Goal: Task Accomplishment & Management: Manage account settings

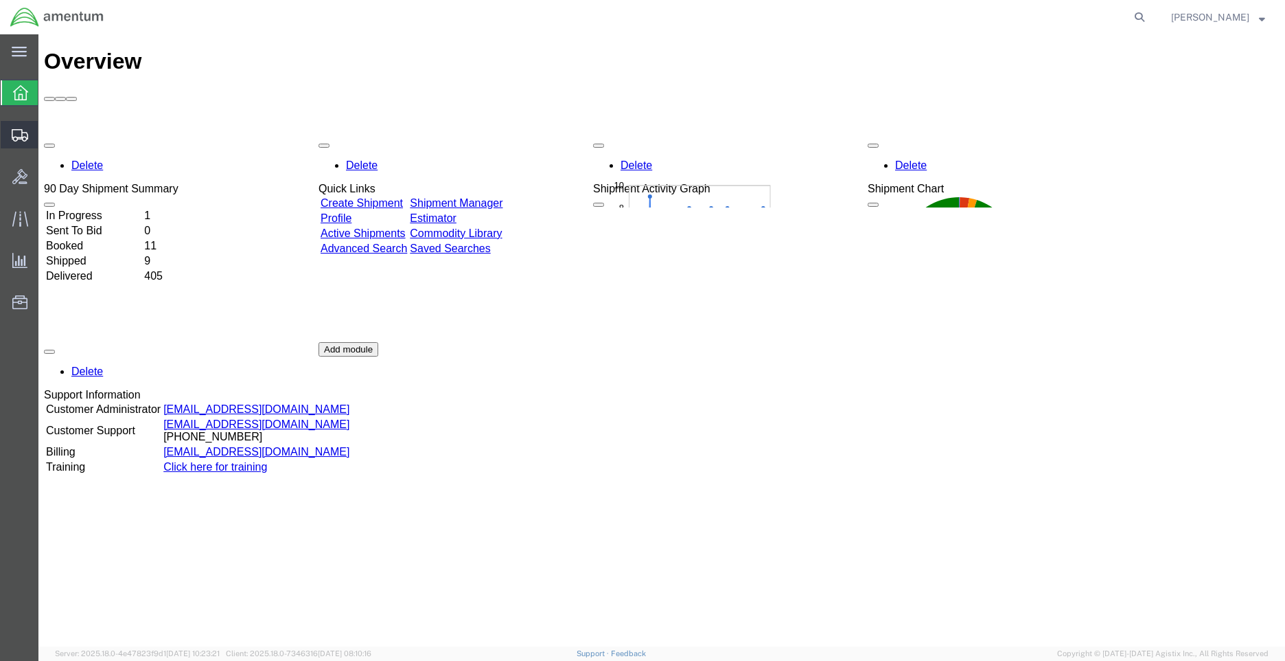
click at [0, 0] on span "Shipment Manager" at bounding box center [0, 0] width 0 height 0
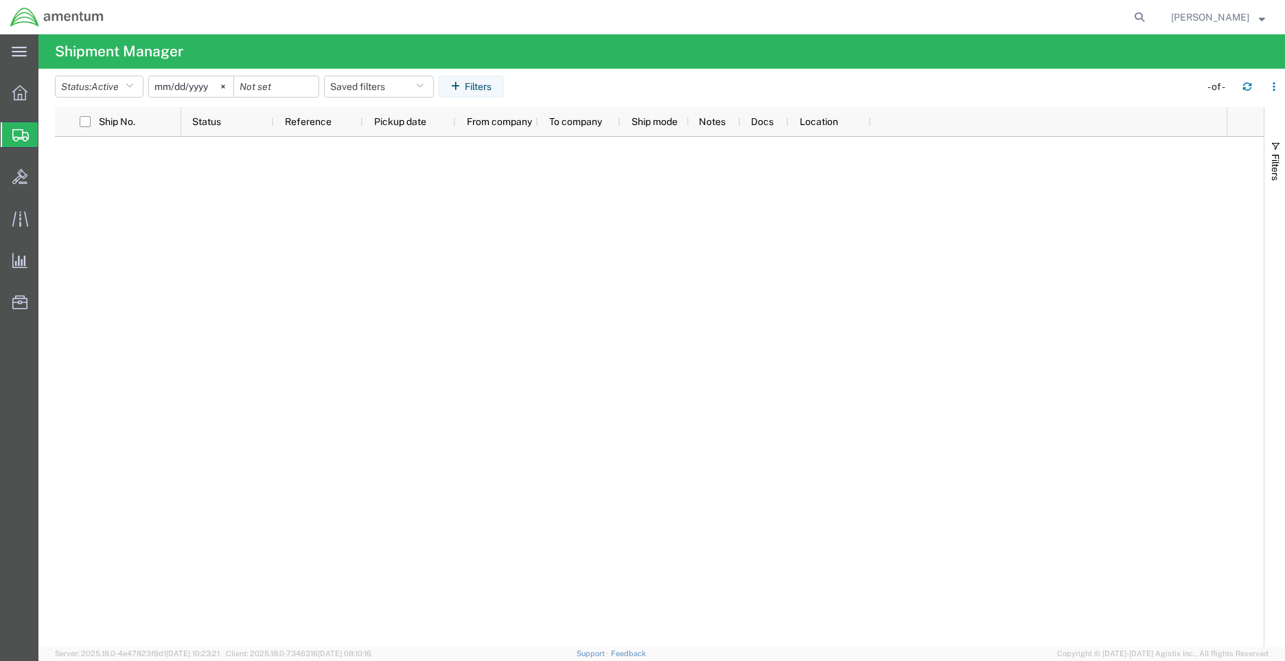
click at [0, 0] on span "Shipment Manager" at bounding box center [0, 0] width 0 height 0
click at [9, 88] on div at bounding box center [20, 92] width 38 height 27
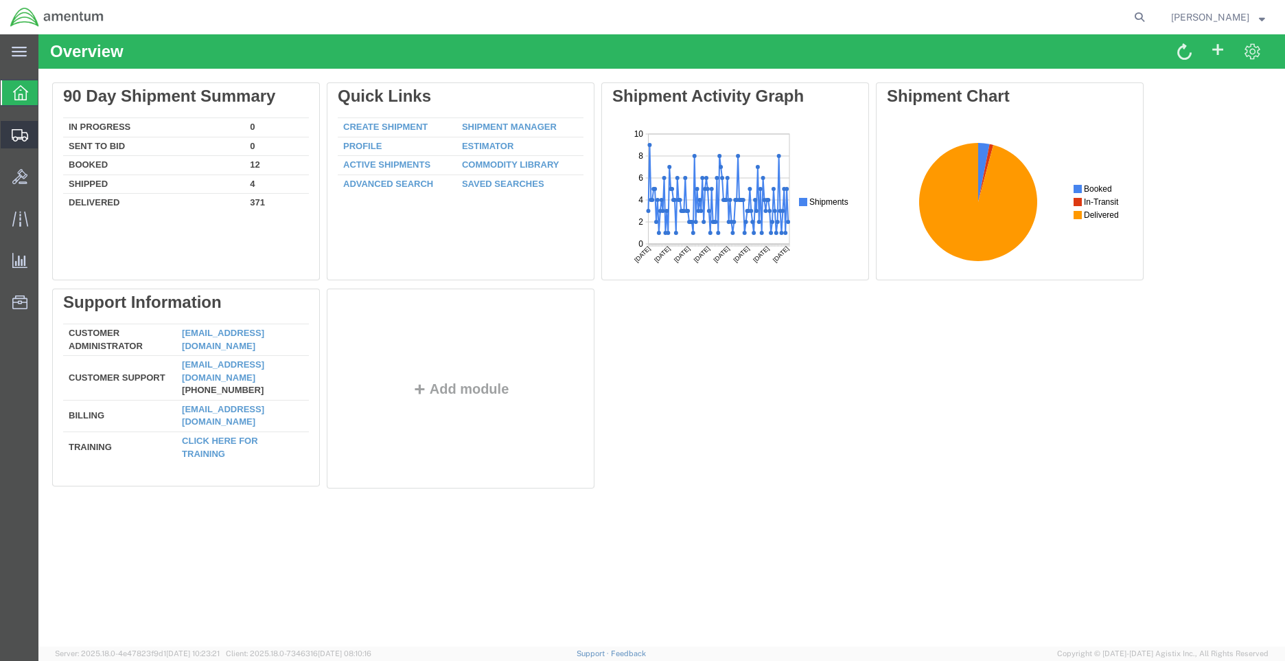
click at [0, 0] on span "Shipment Manager" at bounding box center [0, 0] width 0 height 0
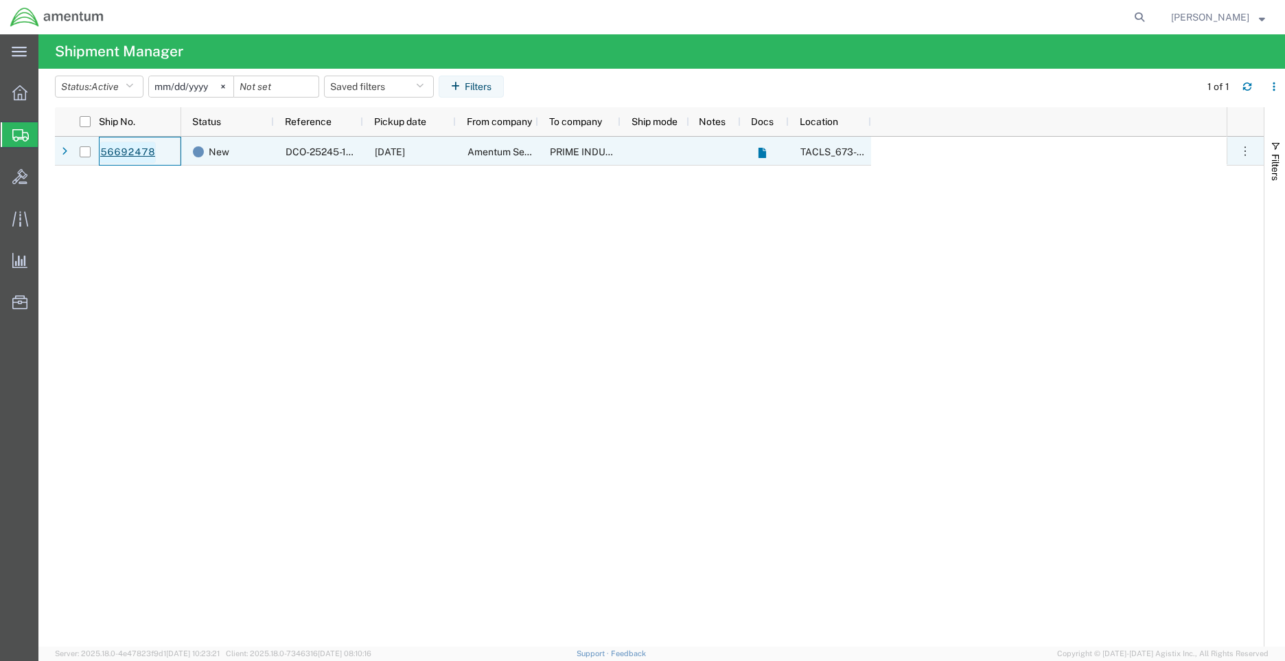
click at [140, 152] on link "56692478" at bounding box center [128, 152] width 56 height 22
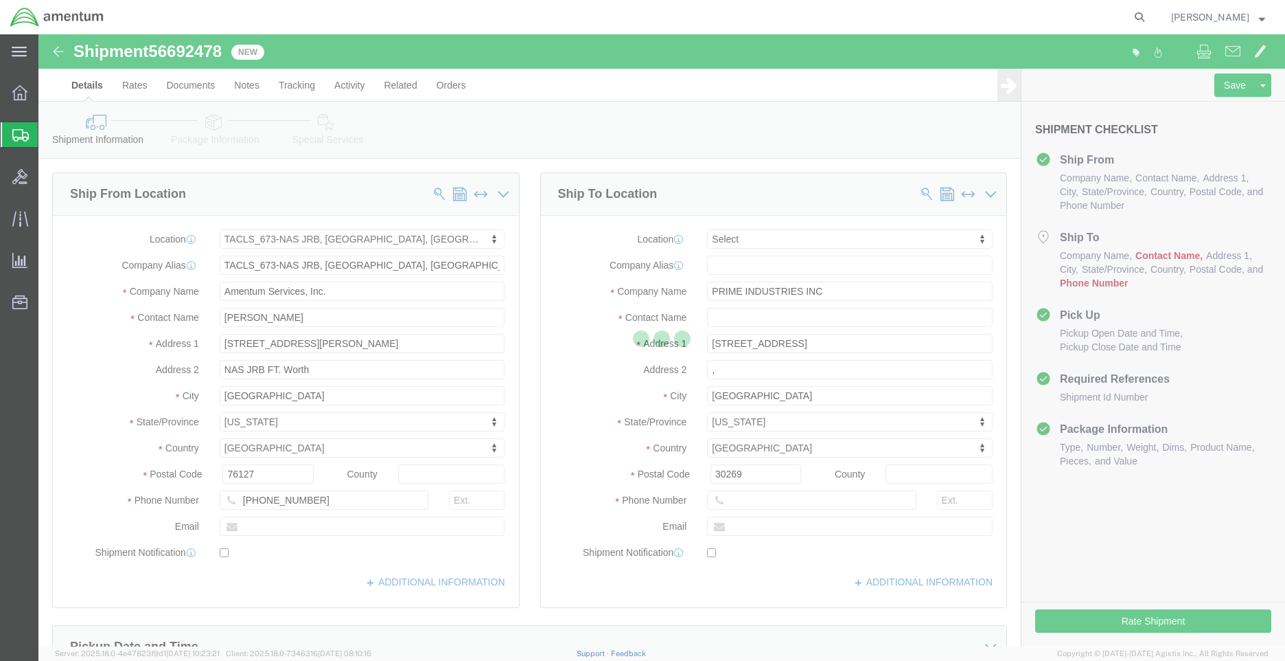
select select "42735"
select select
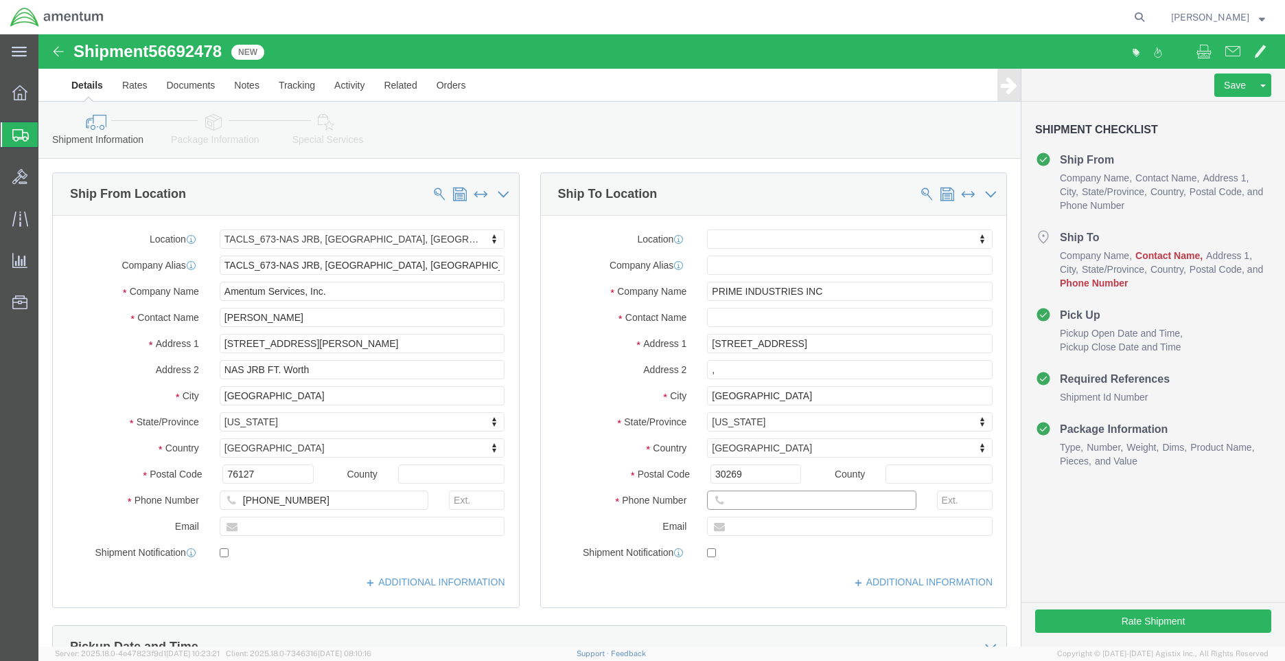
click input "text"
type input "[PHONE_NUMBER]"
click label
click input "checkbox"
checkbox input "true"
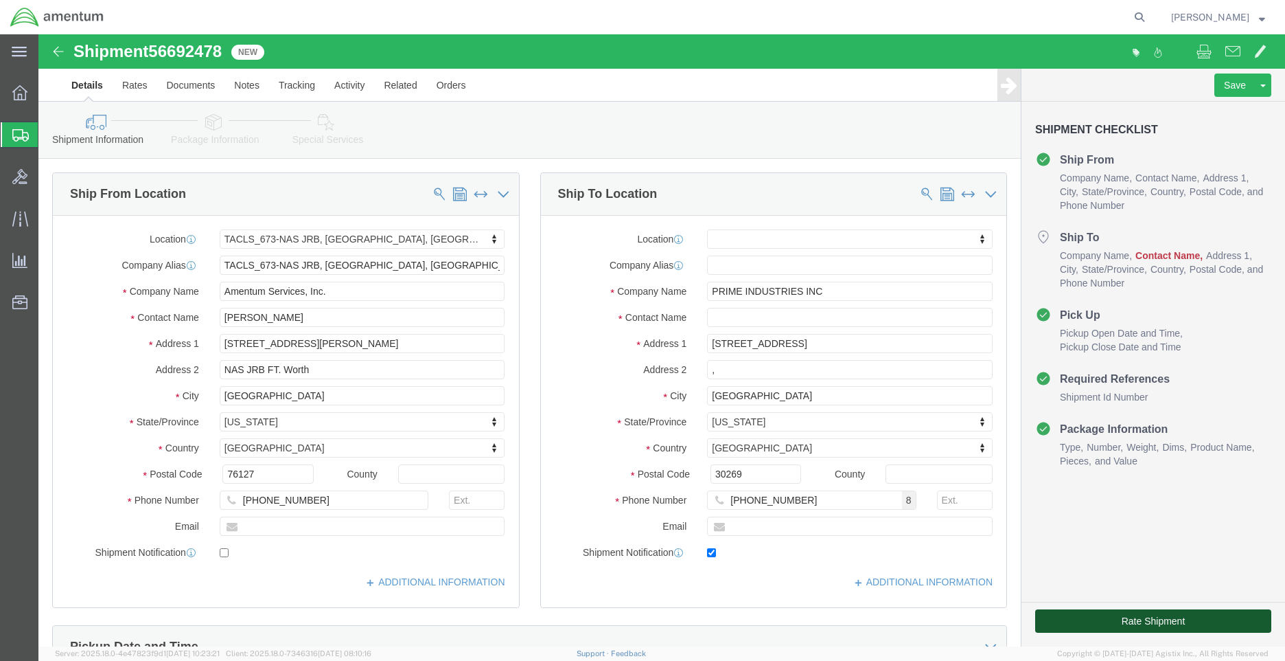
click button "Rate Shipment"
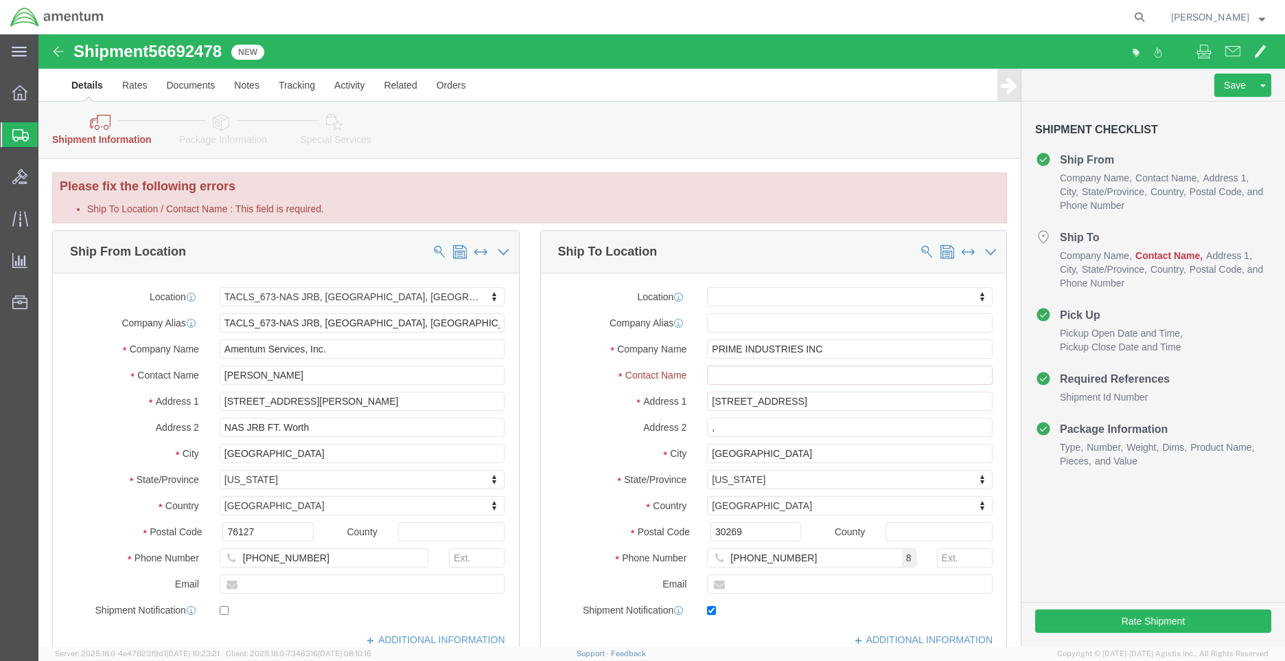
click div "Location My Profile Location [PHONE_NUMBER] [PHONE_NUMBER] [PHONE_NUMBER] [PHON…"
click input "Ship To Location / Contact Name : This field is required."
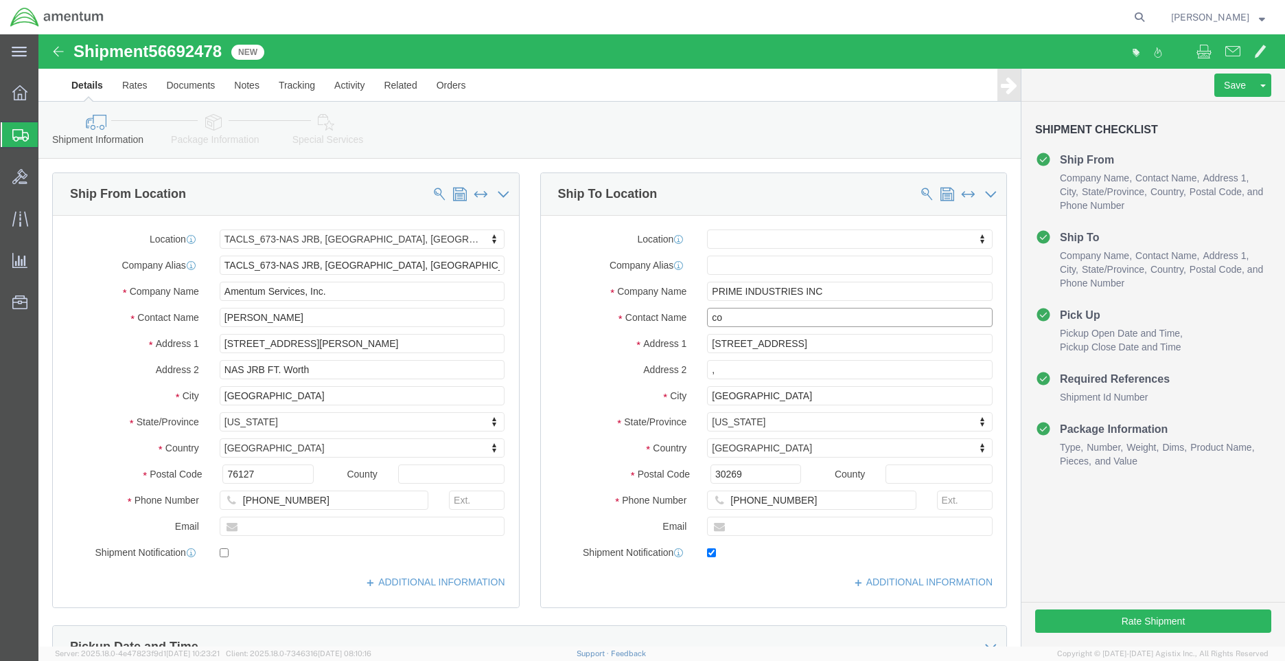
type input "c"
type input "CORE REPAIR"
click div "Location My Profile Location [PHONE_NUMBER] [PHONE_NUMBER] [PHONE_NUMBER] [PHON…"
click input ","
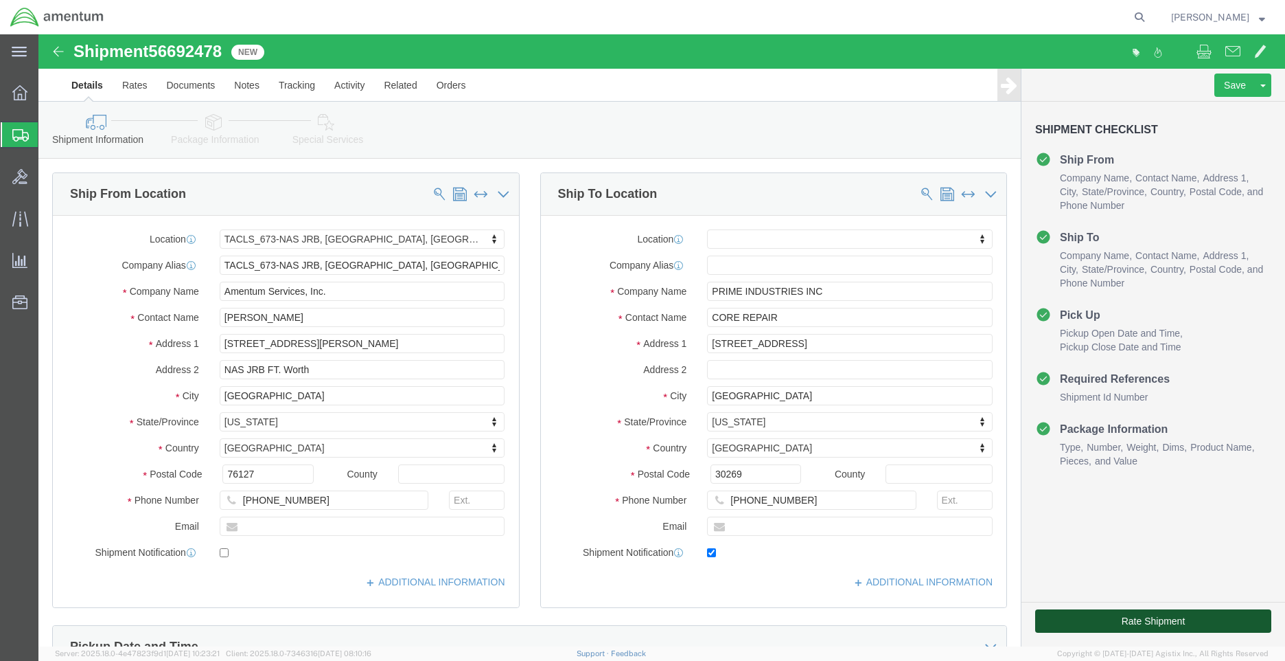
click button "Rate Shipment"
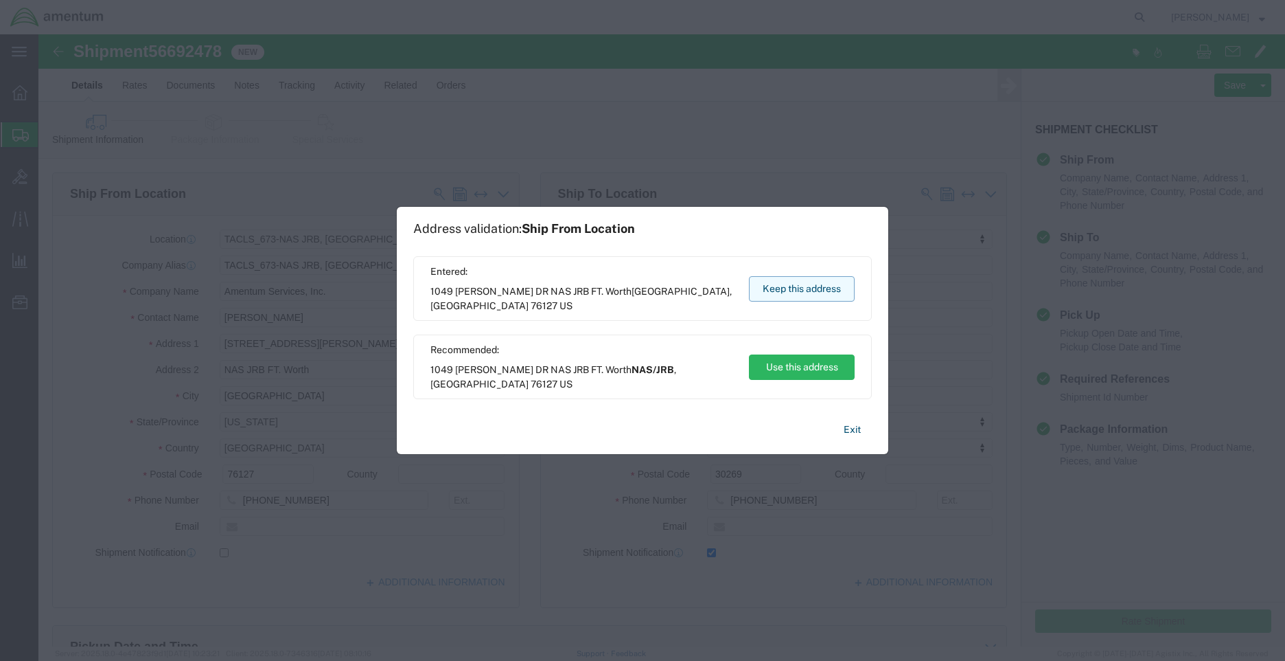
click at [795, 291] on button "Keep this address" at bounding box center [802, 288] width 106 height 25
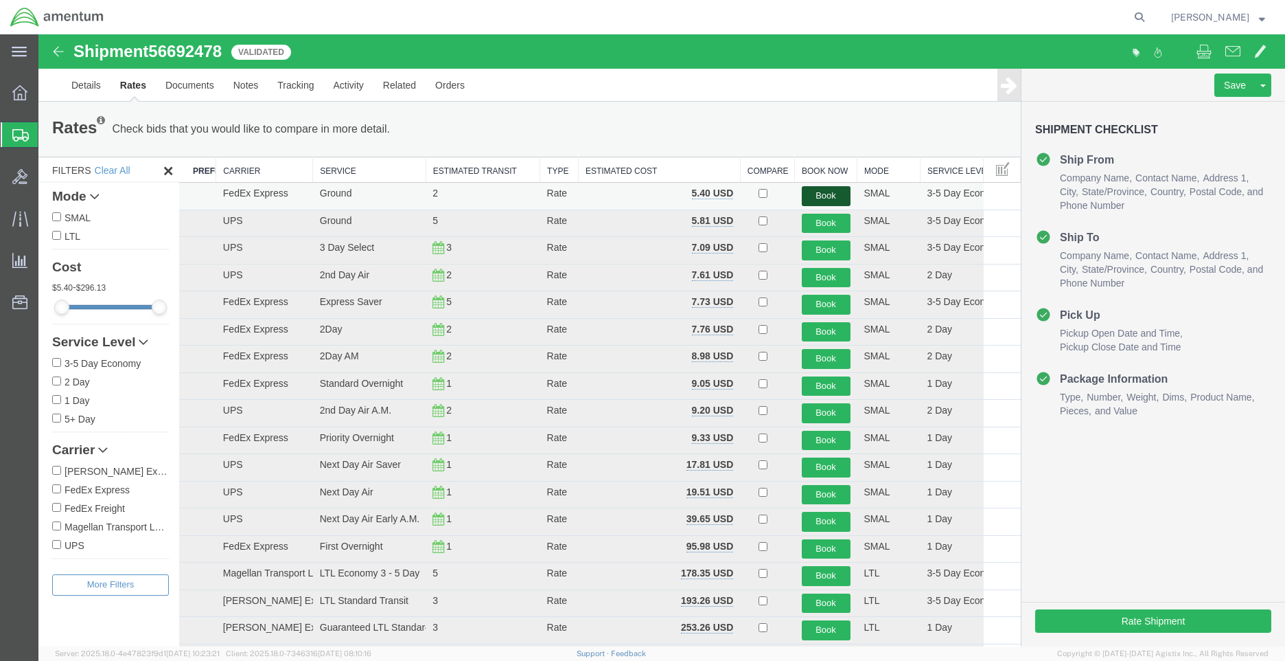
click at [820, 191] on button "Book" at bounding box center [826, 196] width 49 height 20
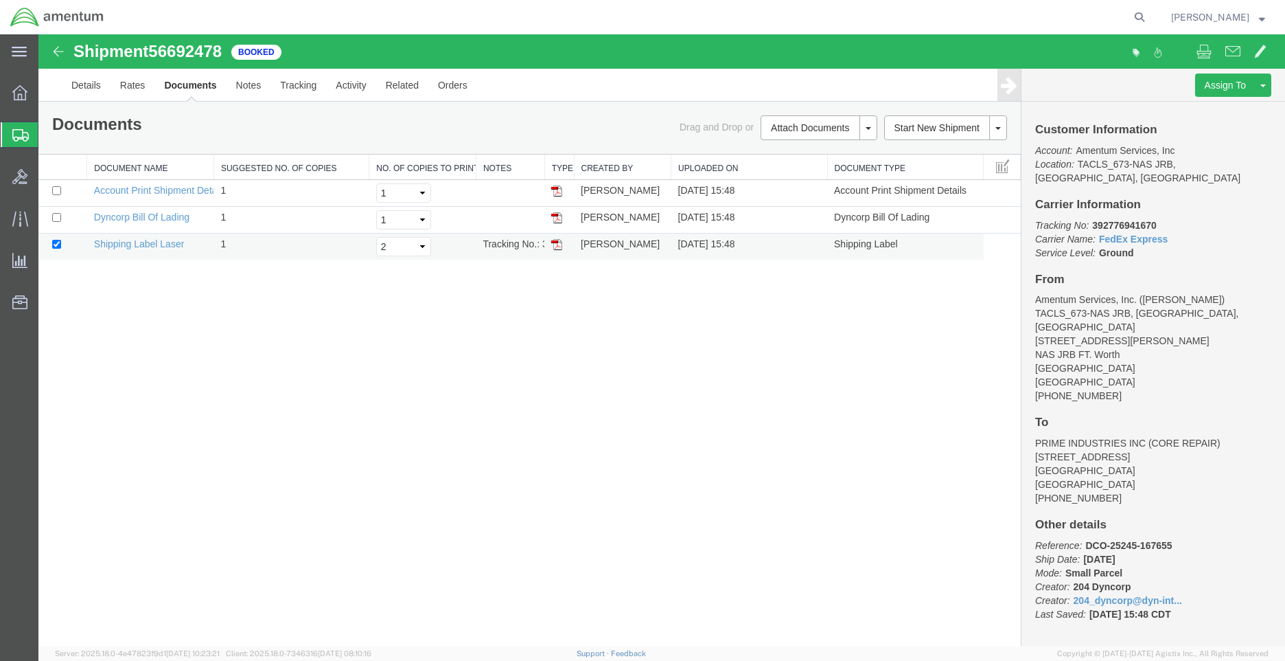
click at [554, 242] on img at bounding box center [556, 244] width 11 height 11
click at [84, 87] on link "Details" at bounding box center [86, 85] width 49 height 33
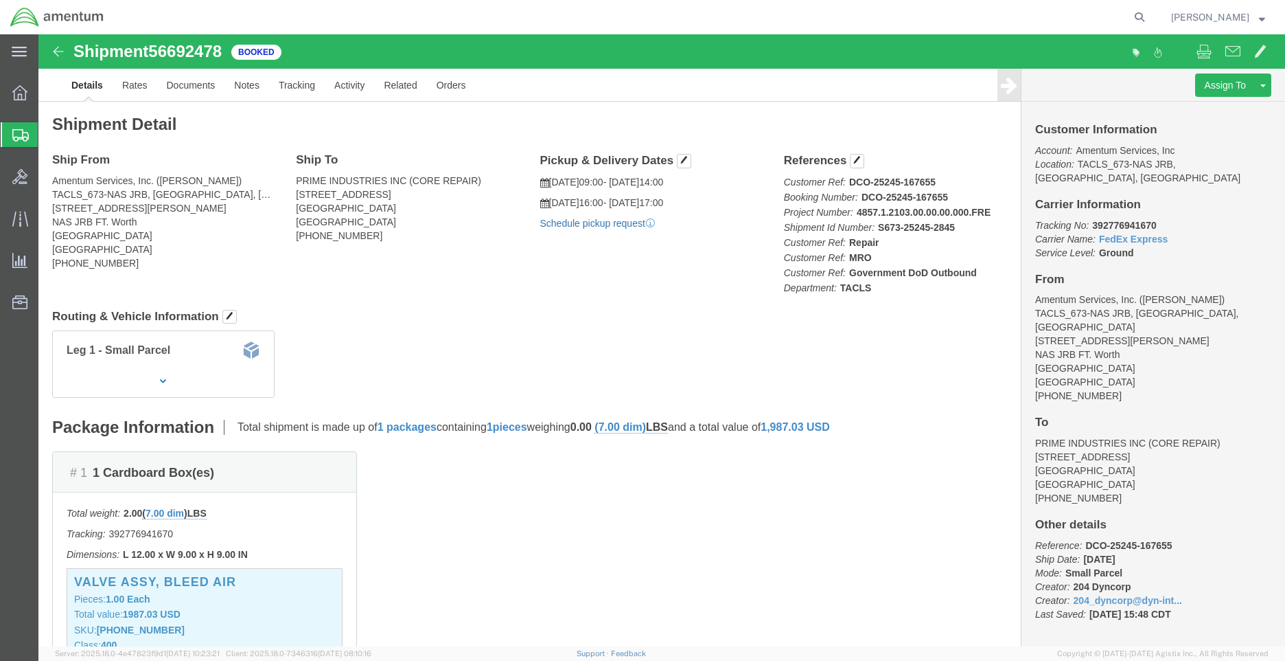
click link "Schedule pickup request"
click at [1259, 19] on strong "button" at bounding box center [1262, 16] width 6 height 5
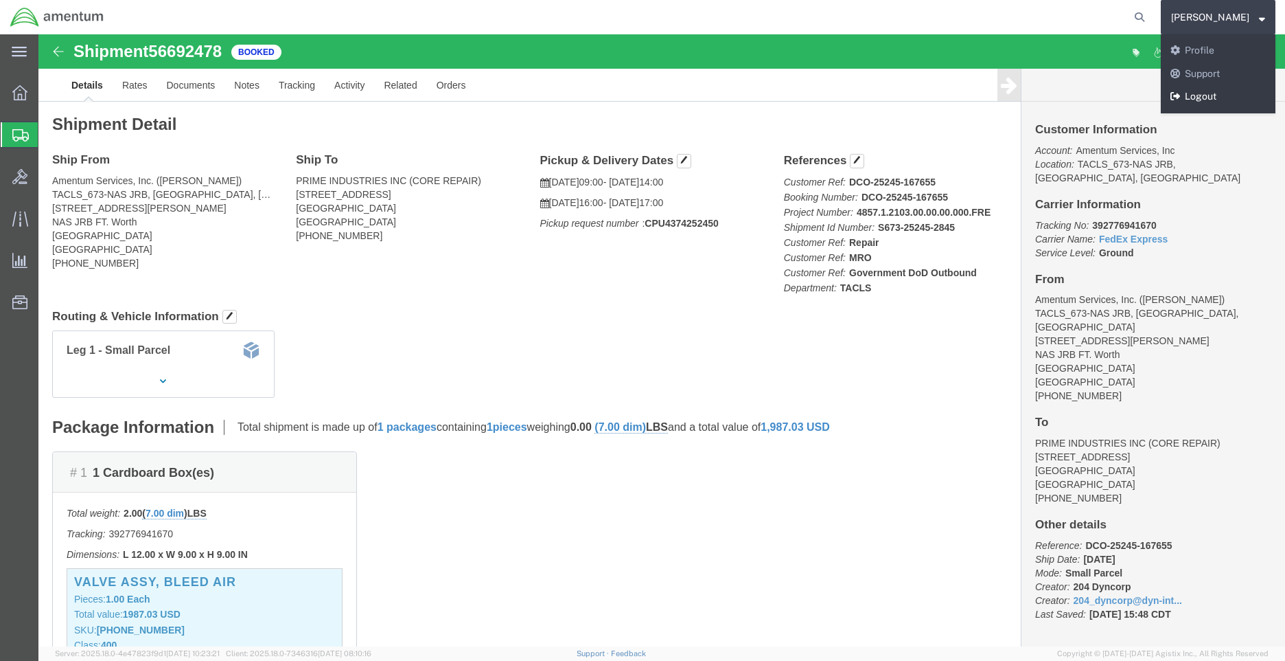
click at [1221, 97] on link "Logout" at bounding box center [1218, 96] width 115 height 23
